Goal: Information Seeking & Learning: Learn about a topic

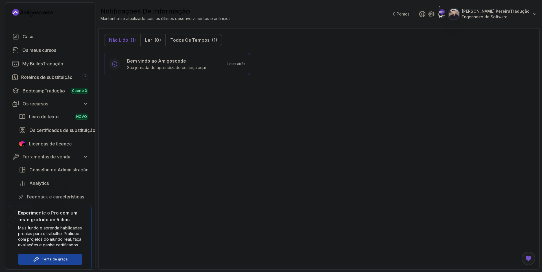
click at [181, 194] on div "Bem vindo ao Amigoscode Sua jornada de aprendizado começa aqui 2 dias atrás" at bounding box center [177, 158] width 146 height 211
click at [185, 94] on div "Bem vindo ao Amigoscode Sua jornada de aprendizado começa aqui 2 dias atrás" at bounding box center [177, 158] width 146 height 211
click at [43, 34] on div "Casa" at bounding box center [56, 36] width 66 height 7
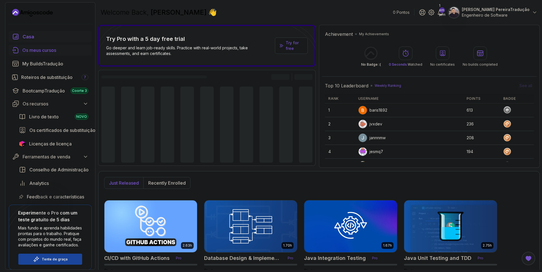
click at [49, 52] on div "Os meus cursos" at bounding box center [55, 50] width 66 height 7
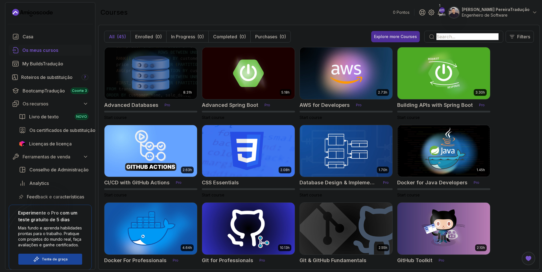
click at [449, 35] on input "text" at bounding box center [467, 36] width 62 height 7
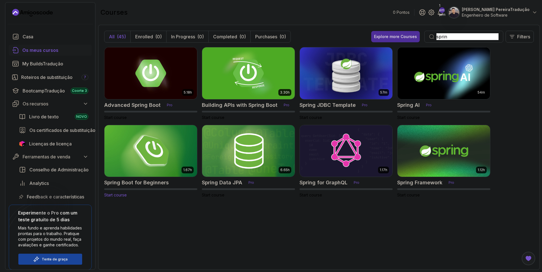
type input "sprin"
click at [172, 145] on img at bounding box center [150, 151] width 97 height 54
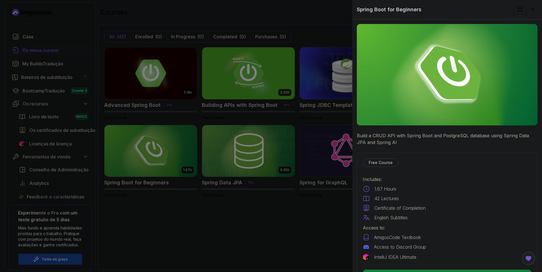
scroll to position [169, 0]
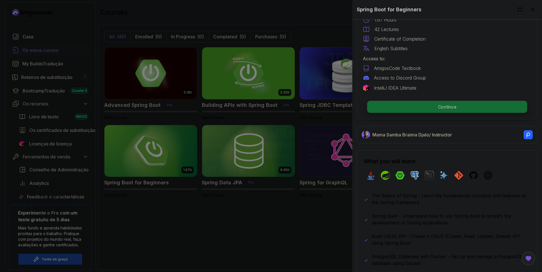
click at [442, 107] on p "Continue" at bounding box center [447, 107] width 160 height 12
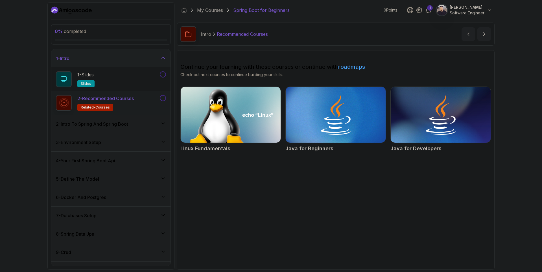
click at [7, 43] on div "0 % completed 1 - Intro 1 - Slides slides 2 - Recommended Courses related-cours…" at bounding box center [271, 136] width 542 height 272
click at [39, 35] on div "0% concluído 1 - Introdução 1 - Slides slides 2 - Cursos Recomendados cursos re…" at bounding box center [271, 136] width 542 height 272
click at [127, 99] on p "2 - Cursos Recomendados" at bounding box center [105, 98] width 57 height 7
click at [112, 125] on h3 "2 - Introdução À Broca De Primavera E Primavera" at bounding box center [108, 124] width 104 height 7
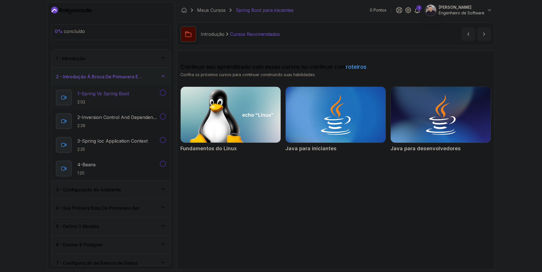
click at [117, 99] on h2 "1 - Spring Vs Spring Boot 2:02" at bounding box center [103, 97] width 52 height 15
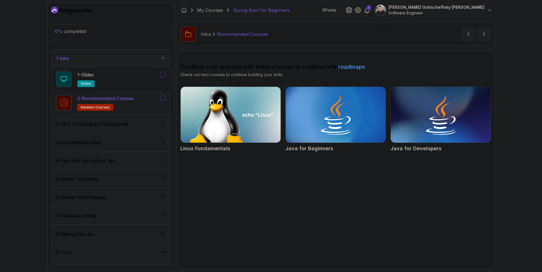
click at [38, 74] on div "0 % completed 1 - Intro 1 - Slides slides 2 - Recommended Courses related-cours…" at bounding box center [271, 136] width 542 height 272
click at [117, 130] on div "2 - Intro To Spring And Spring Boot" at bounding box center [110, 124] width 119 height 18
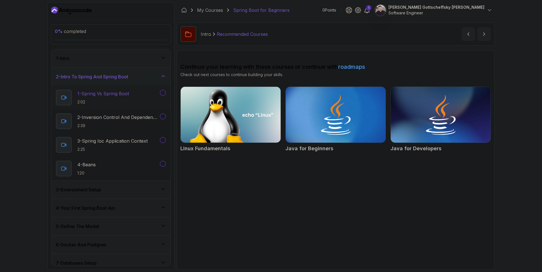
click at [103, 101] on p "2:02" at bounding box center [103, 102] width 52 height 6
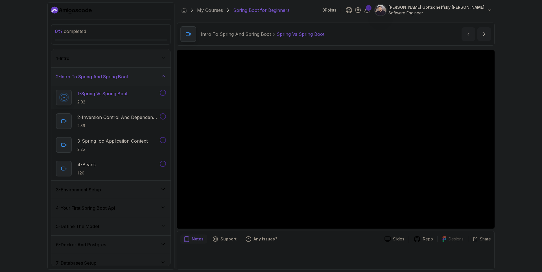
click at [12, 68] on div "0 % completed 1 - Intro 2 - Intro To Spring And Spring Boot 1 - Spring Vs Sprin…" at bounding box center [271, 136] width 542 height 272
